Goal: Transaction & Acquisition: Purchase product/service

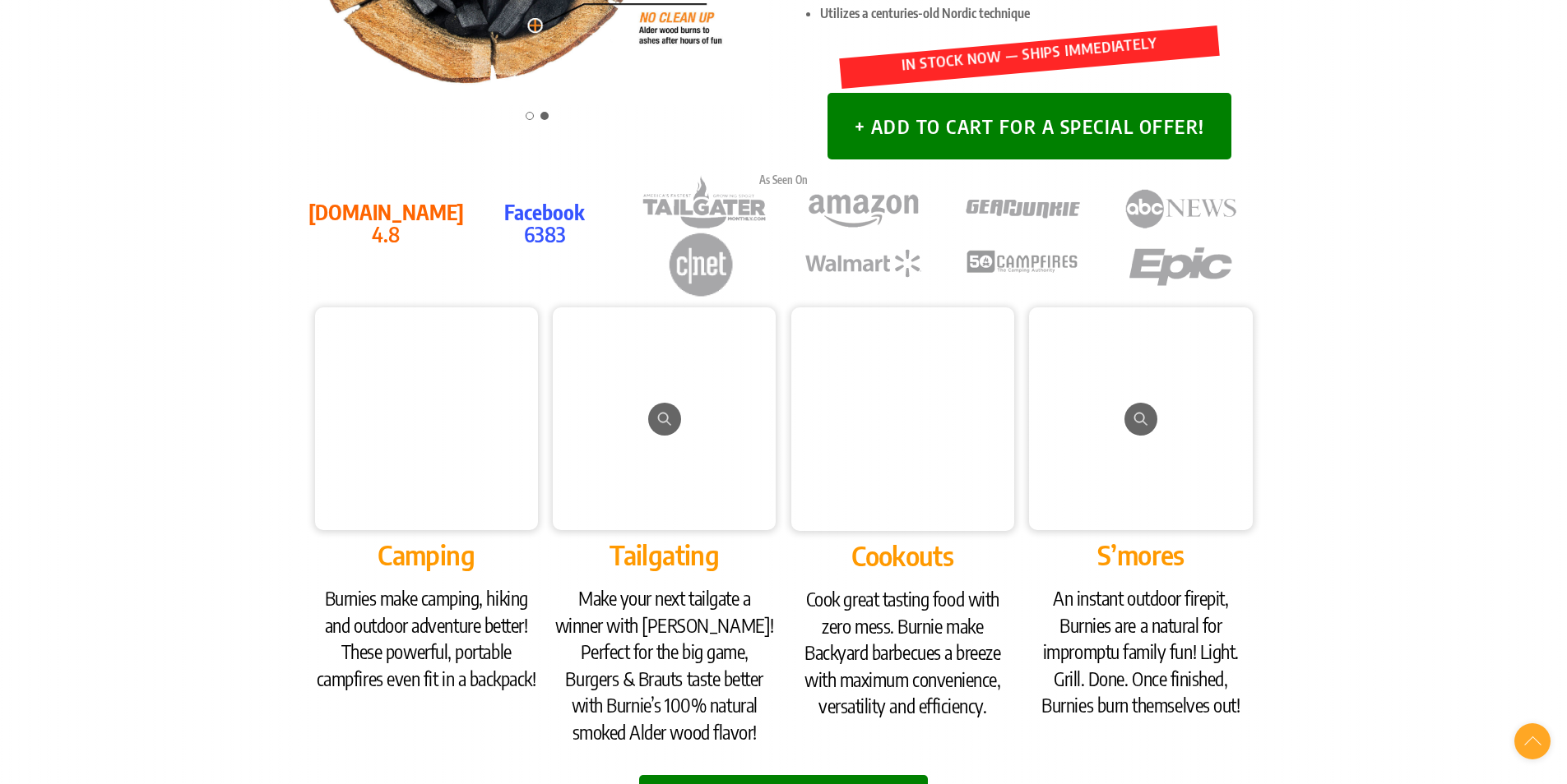
scroll to position [575, 0]
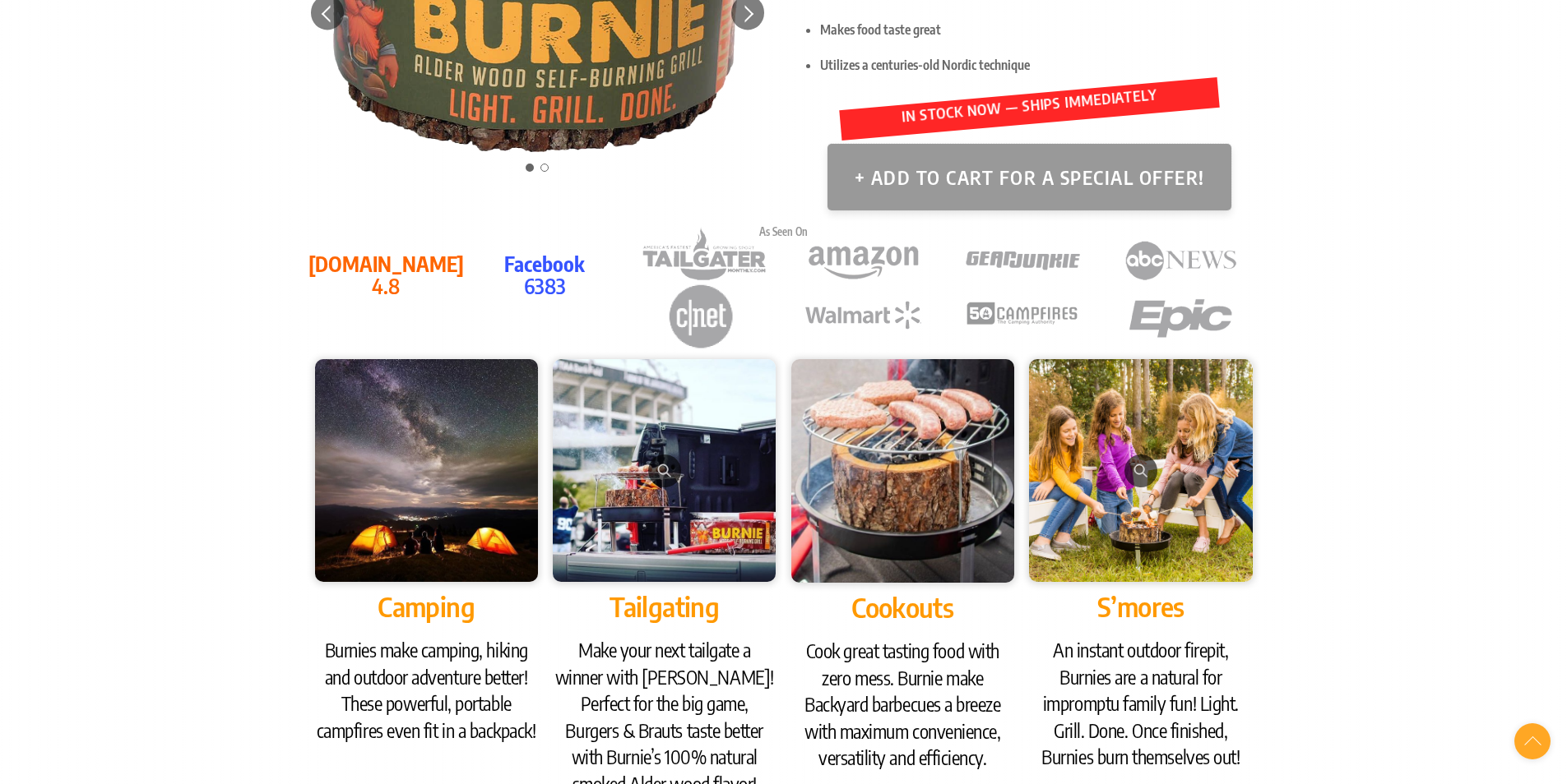
click at [870, 206] on button "+ Add to Cart for a Special Offer!" at bounding box center [1030, 177] width 404 height 67
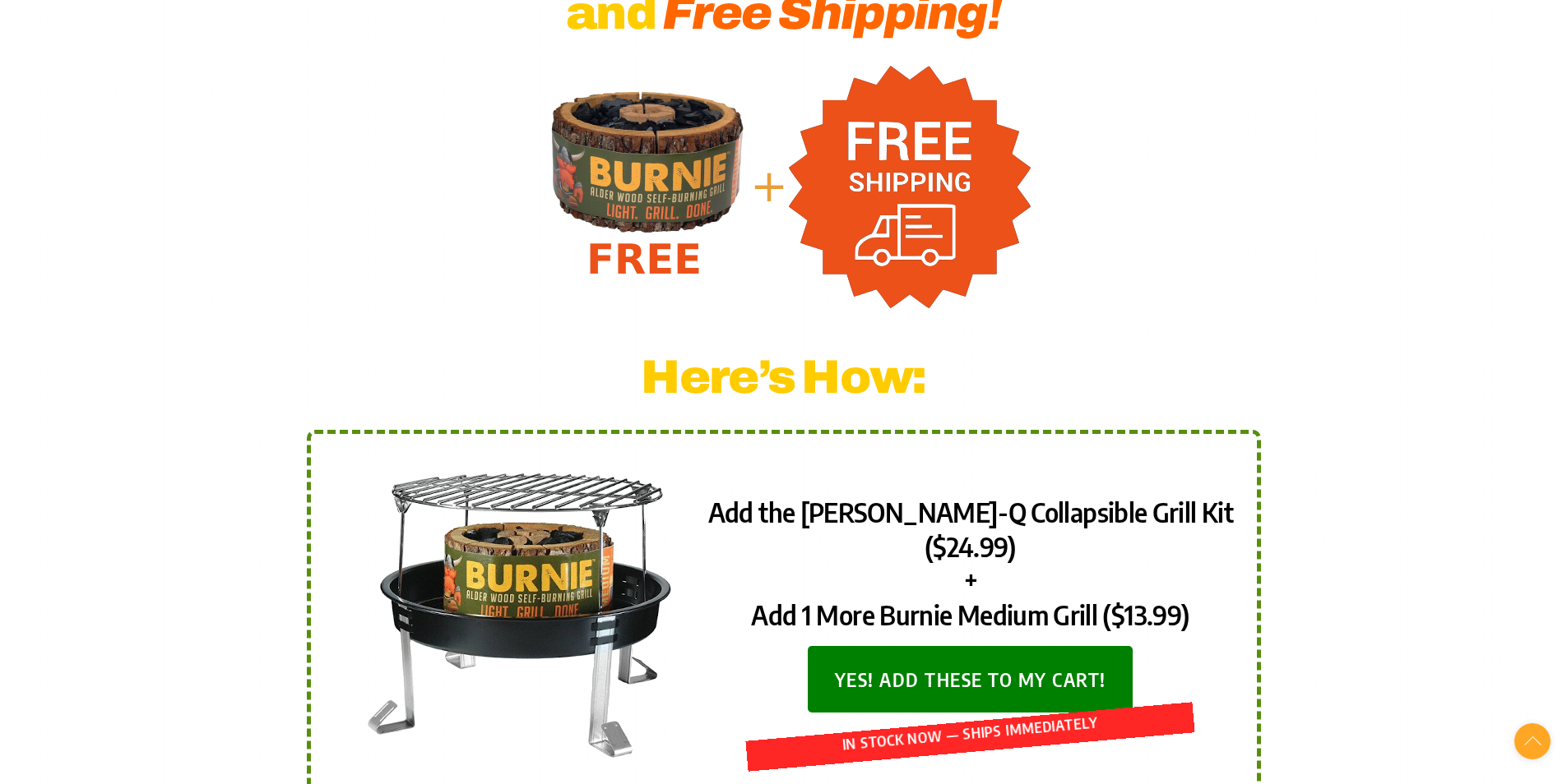
scroll to position [658, 0]
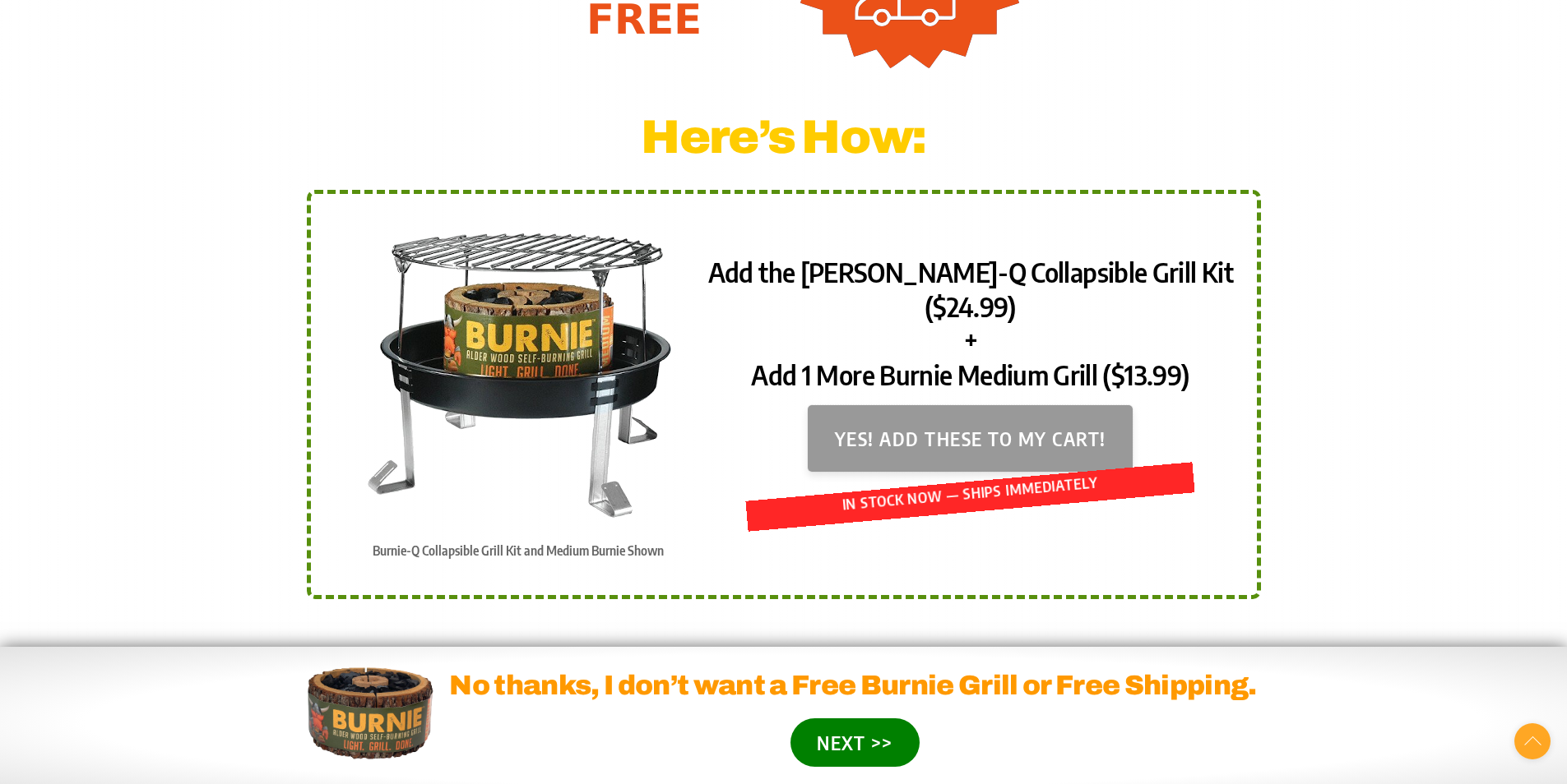
click at [984, 405] on button "Yes! Add these to my cart!" at bounding box center [970, 438] width 325 height 67
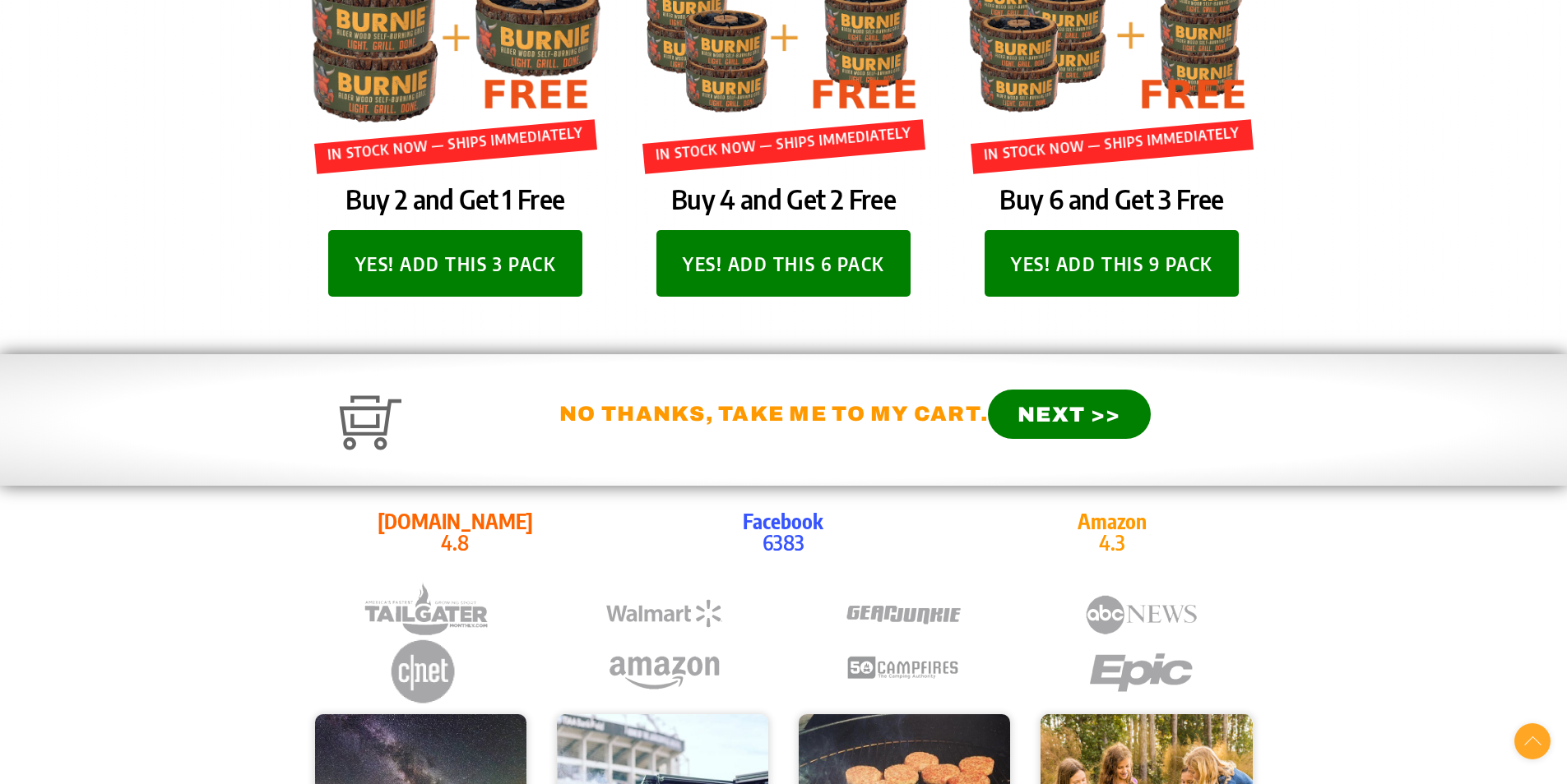
scroll to position [904, 0]
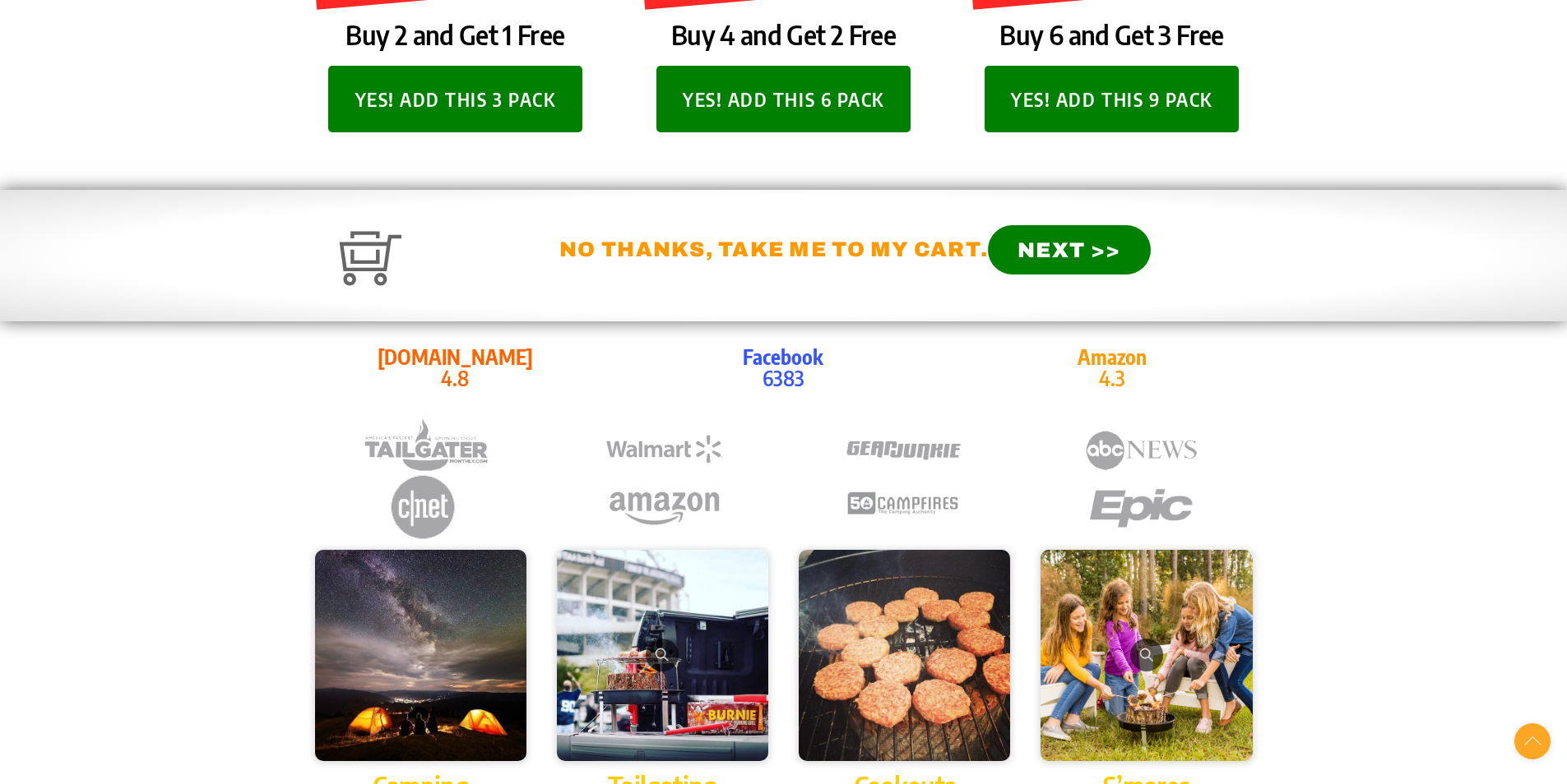
click at [1022, 371] on p "Amazon 4.3" at bounding box center [1112, 368] width 298 height 44
